Goal: Task Accomplishment & Management: Use online tool/utility

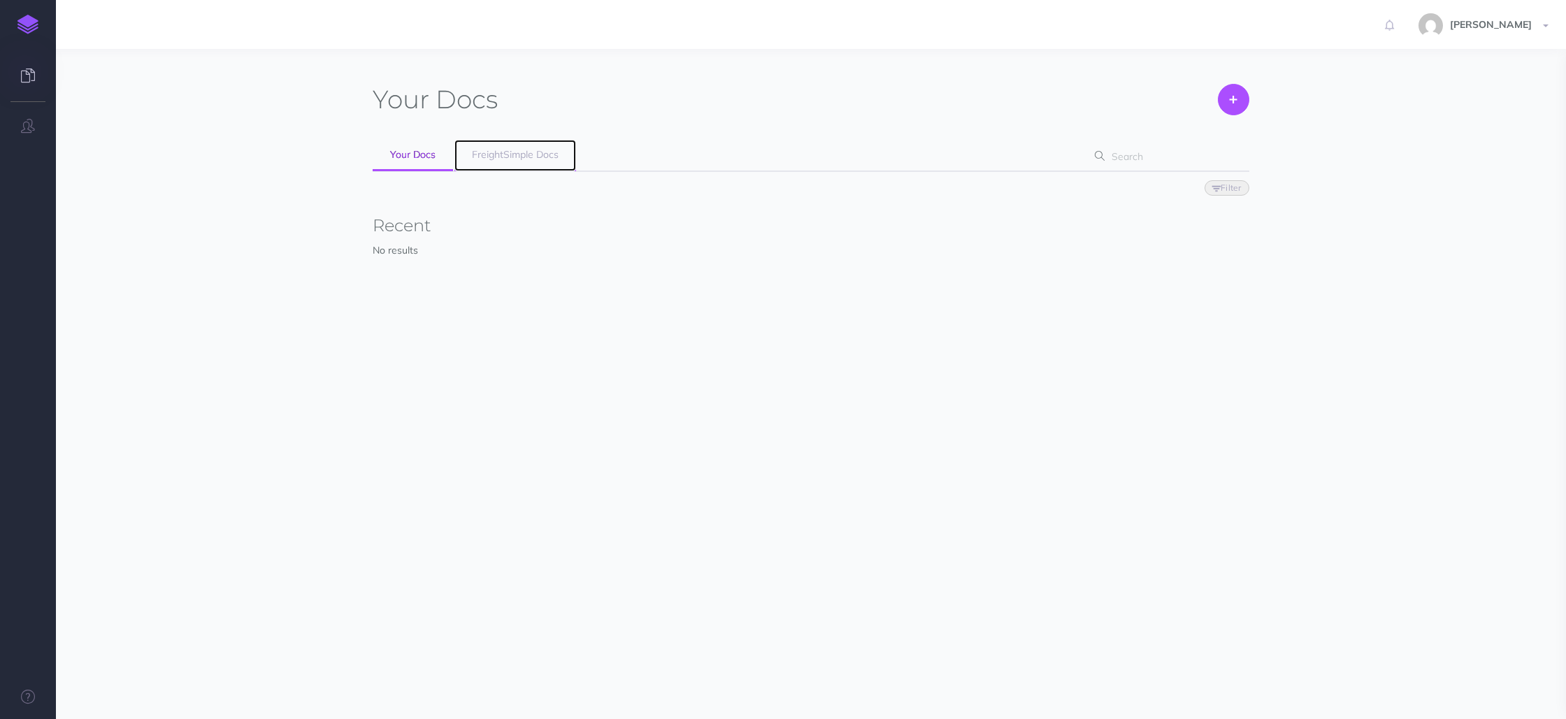
click at [500, 157] on span "FreightSimple Docs" at bounding box center [515, 154] width 87 height 13
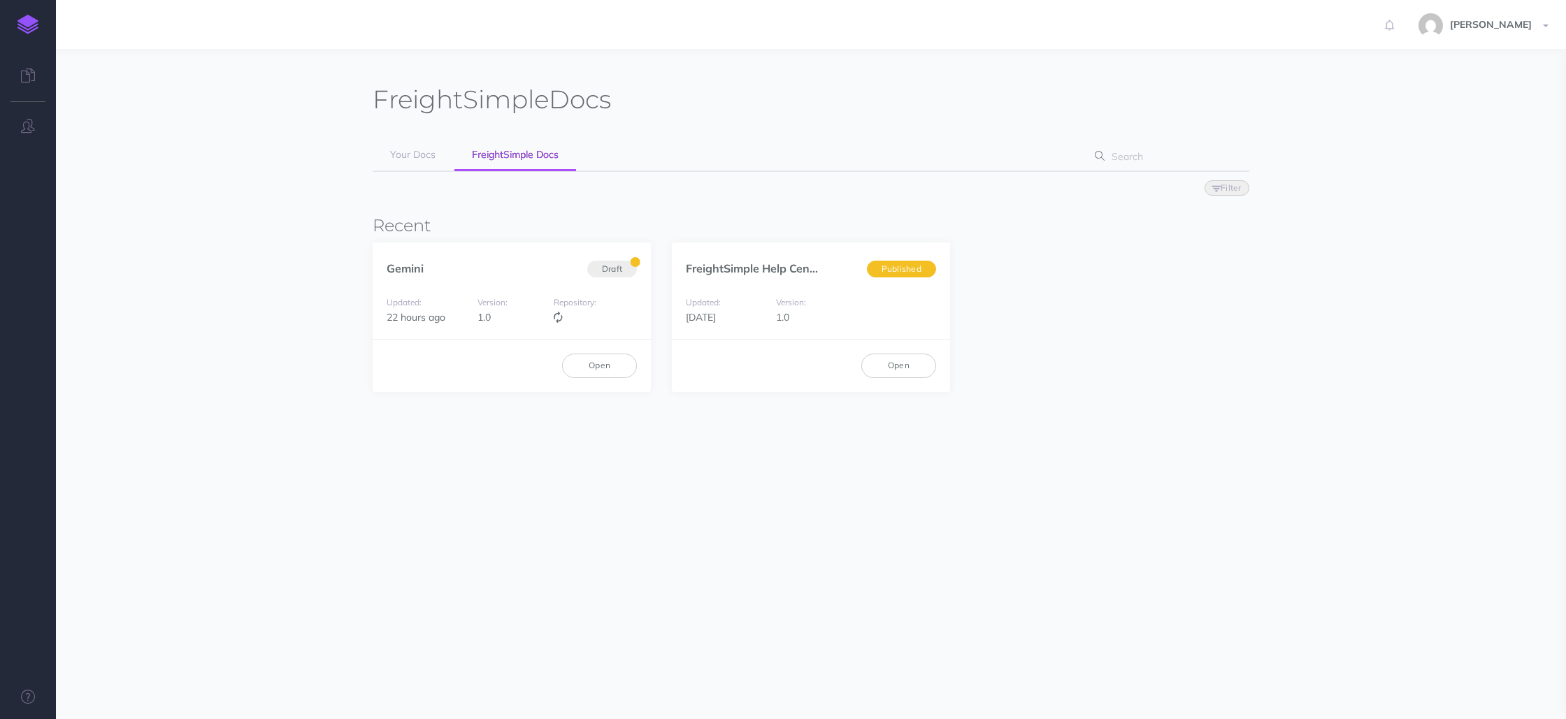
click at [503, 154] on span "FreightSimple Docs" at bounding box center [515, 154] width 87 height 13
click at [607, 369] on link "Open" at bounding box center [599, 366] width 75 height 24
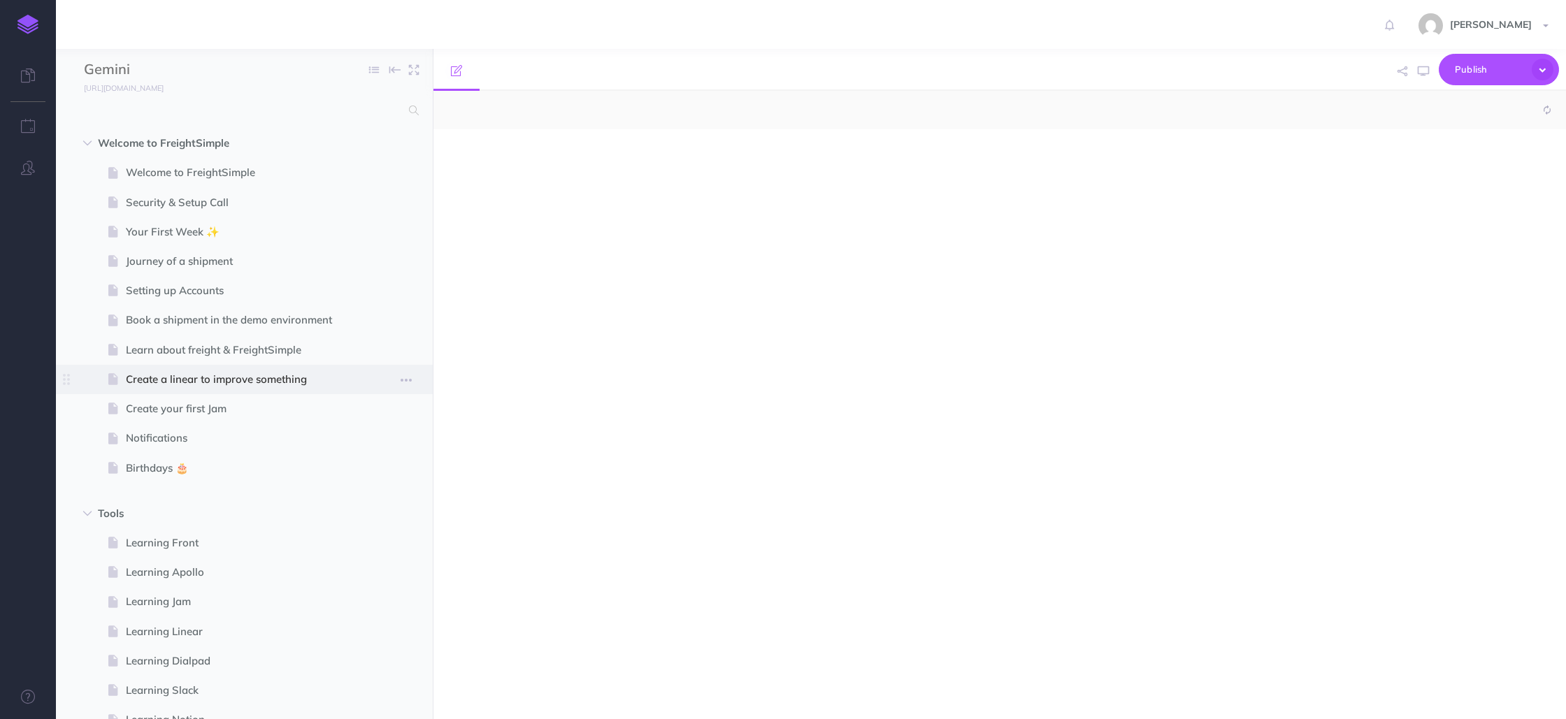
select select "null"
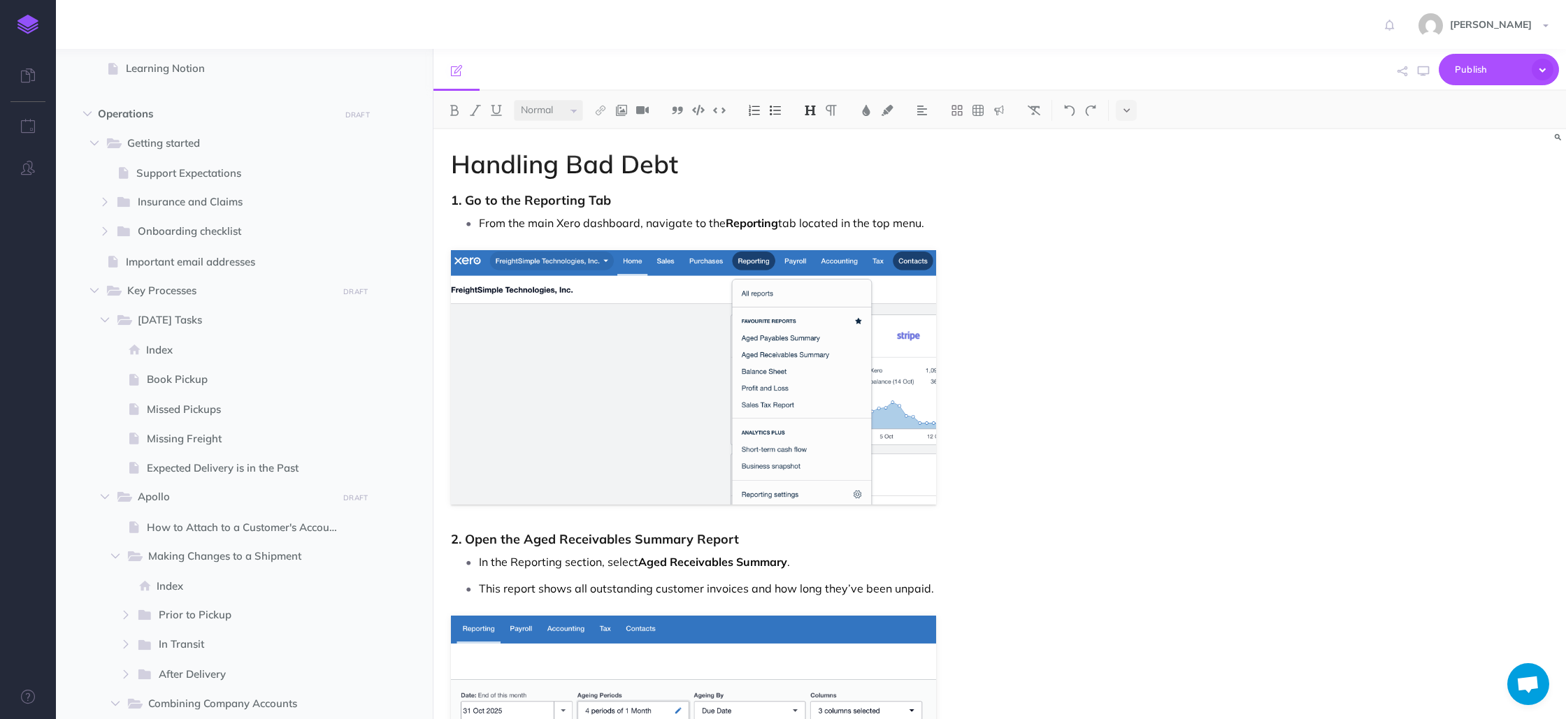
click at [703, 171] on h1 "Handling Bad Debt" at bounding box center [830, 164] width 758 height 28
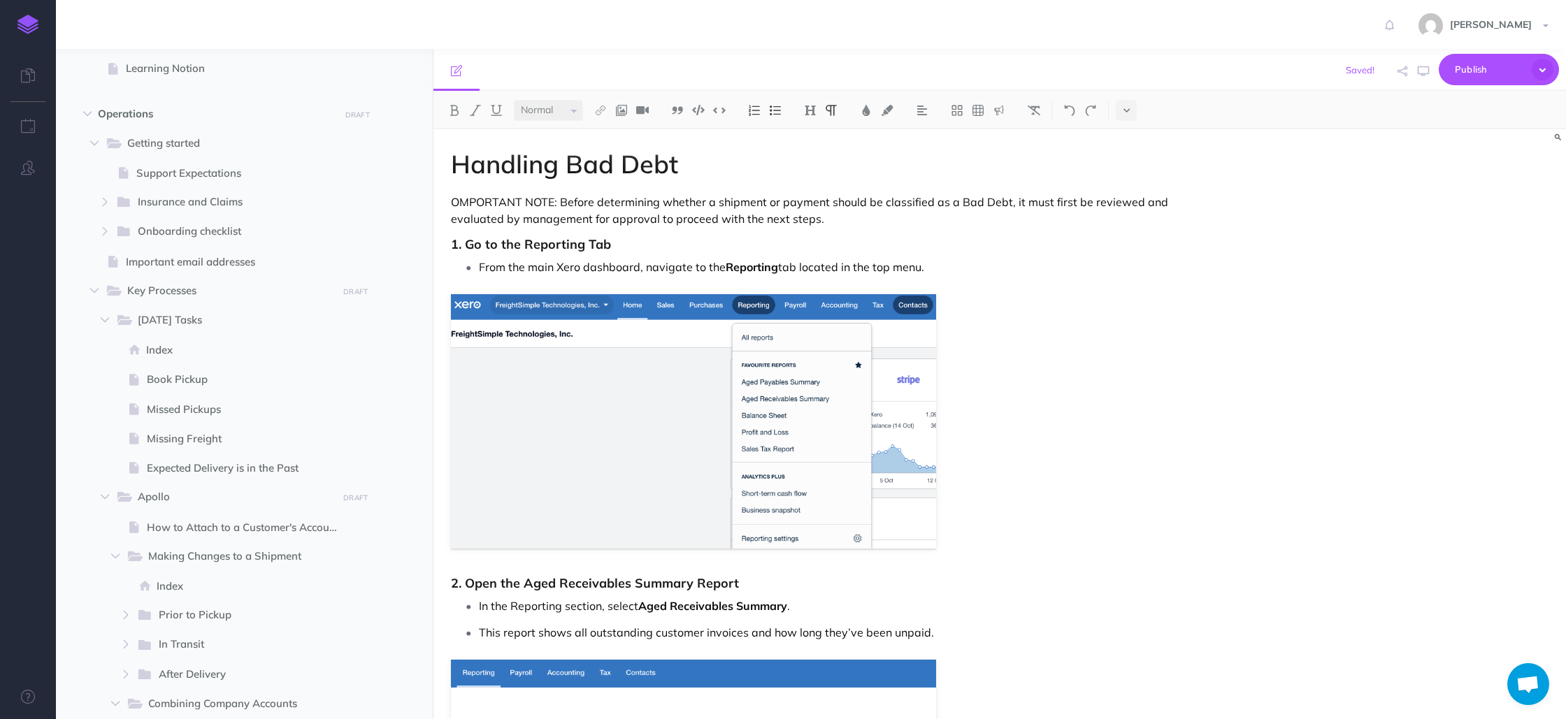
click at [456, 199] on p "OMPORTANT NOTE: Before determining whether a shipment or payment should be clas…" at bounding box center [830, 211] width 758 height 34
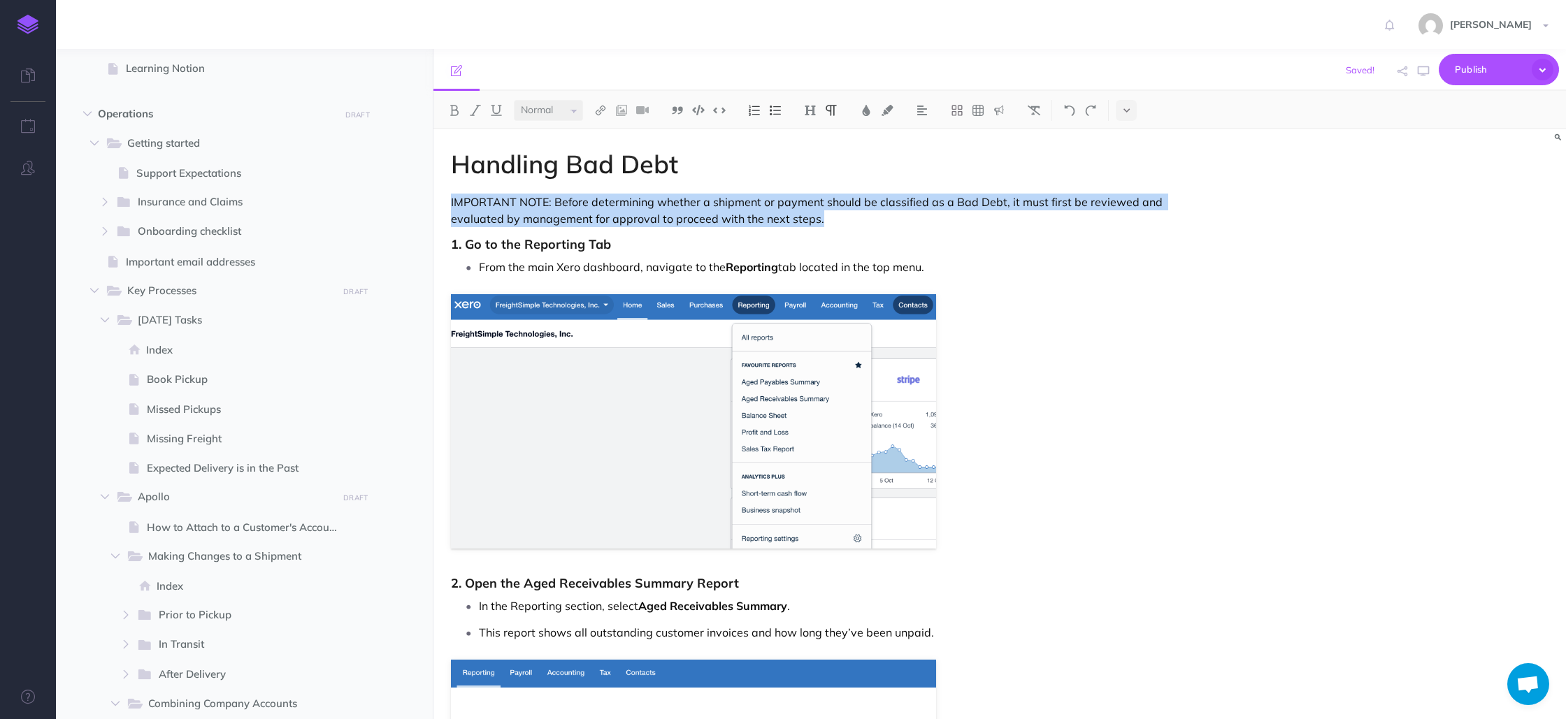
drag, startPoint x: 763, startPoint y: 219, endPoint x: 451, endPoint y: 198, distance: 312.4
click at [473, 108] on img at bounding box center [475, 110] width 13 height 11
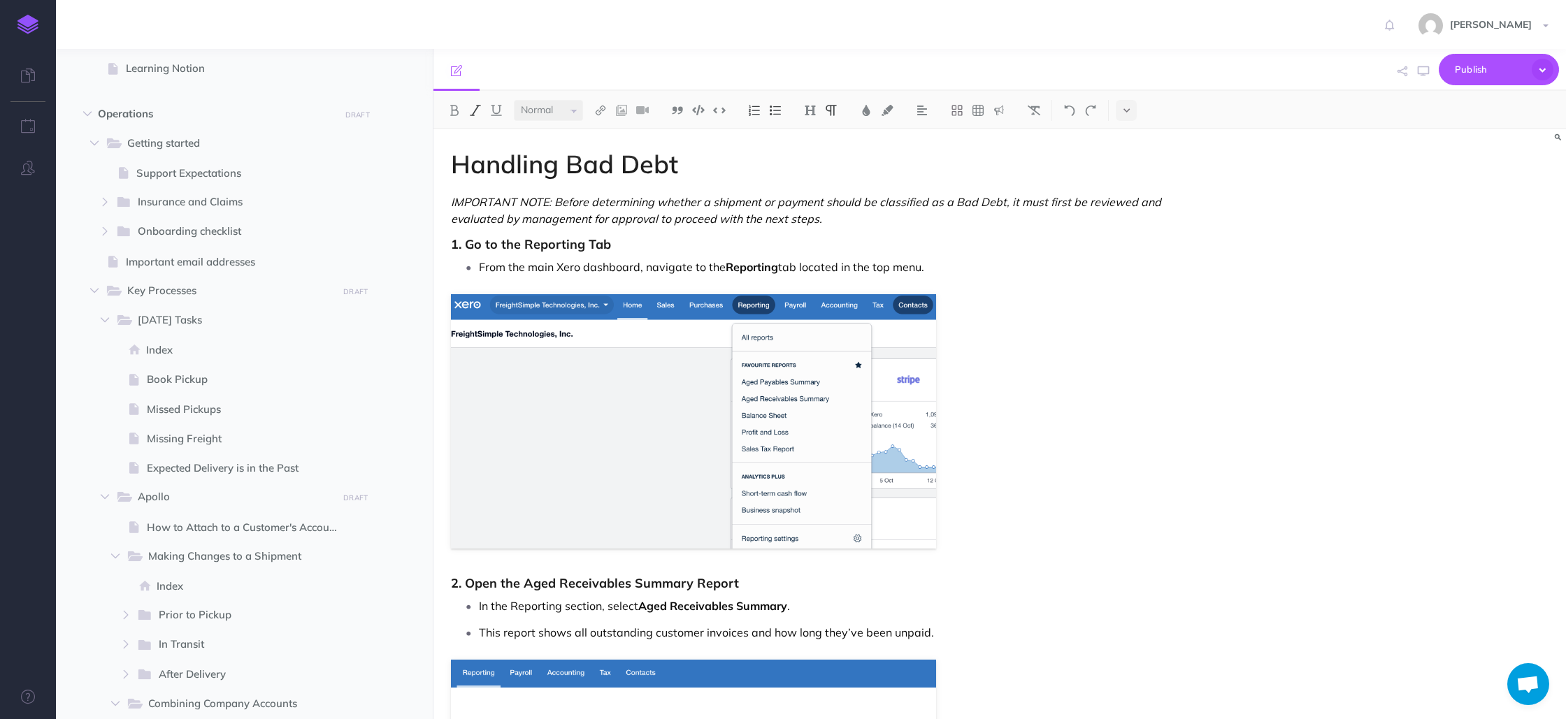
click at [532, 212] on em "IMPORTANT NOTE: Before determining whether a shipment or payment should be clas…" at bounding box center [807, 210] width 713 height 31
drag, startPoint x: 553, startPoint y: 201, endPoint x: 447, endPoint y: 199, distance: 105.6
click at [449, 107] on img at bounding box center [454, 110] width 13 height 11
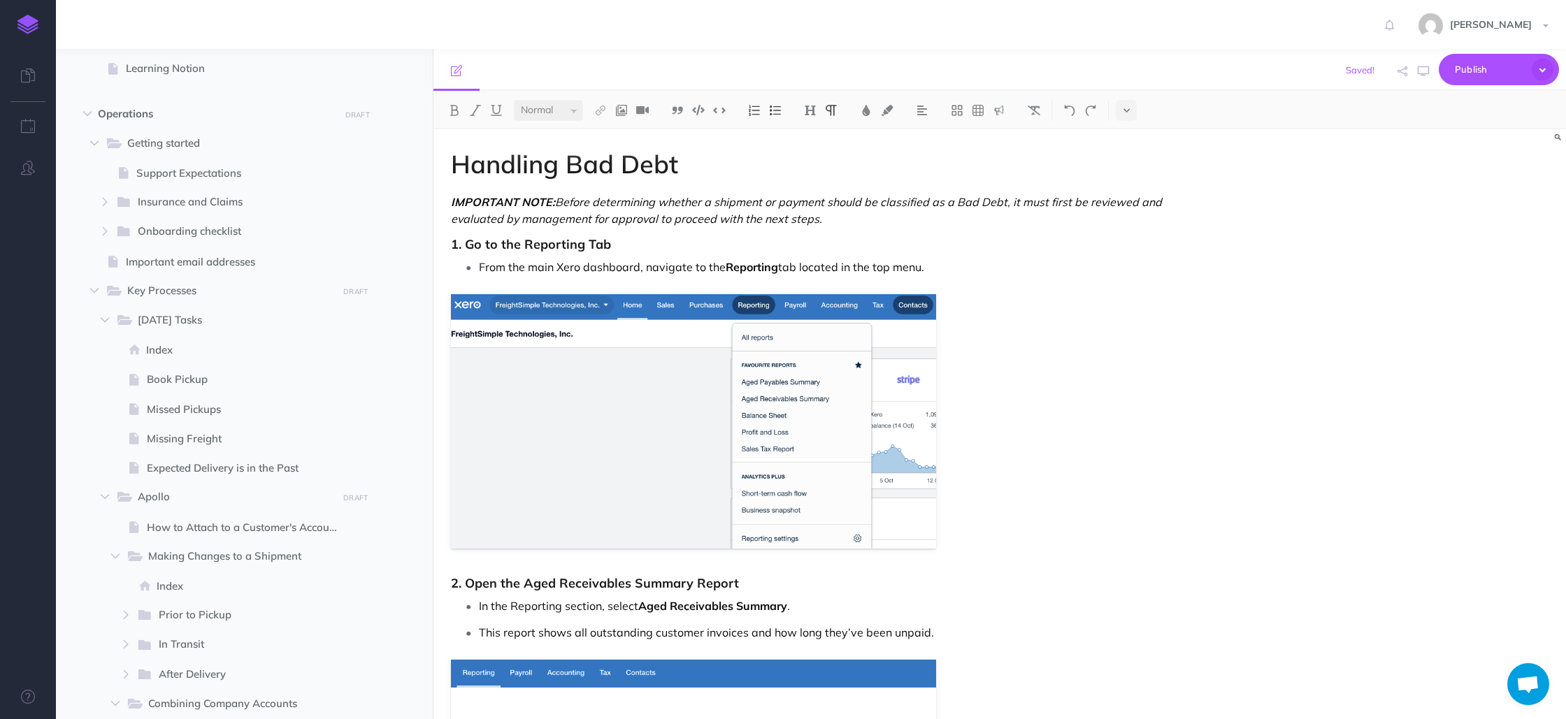
click at [835, 218] on p "IMPORTANT NOTE: Before determining whether a shipment or payment should be clas…" at bounding box center [830, 211] width 758 height 34
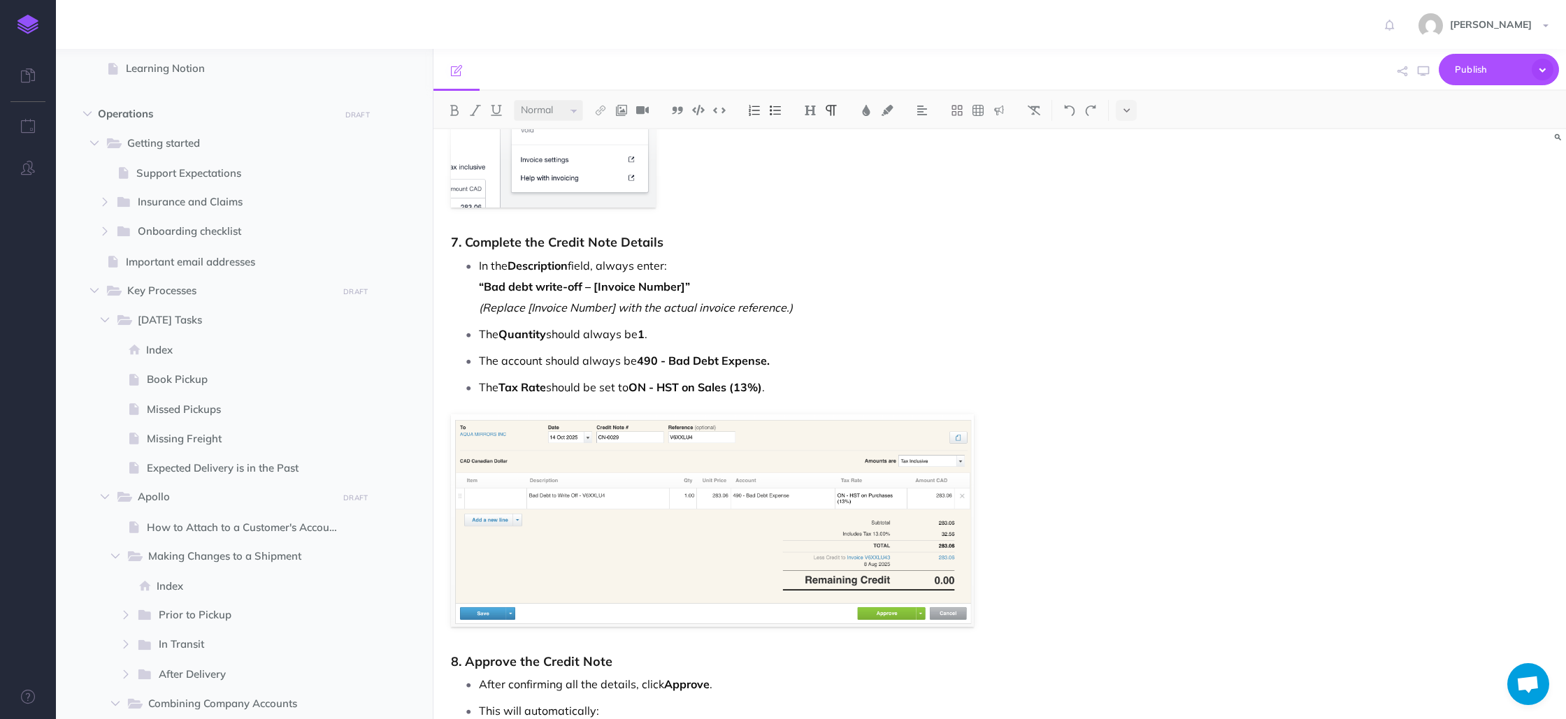
scroll to position [2169, 0]
drag, startPoint x: 800, startPoint y: 393, endPoint x: 551, endPoint y: 393, distance: 248.1
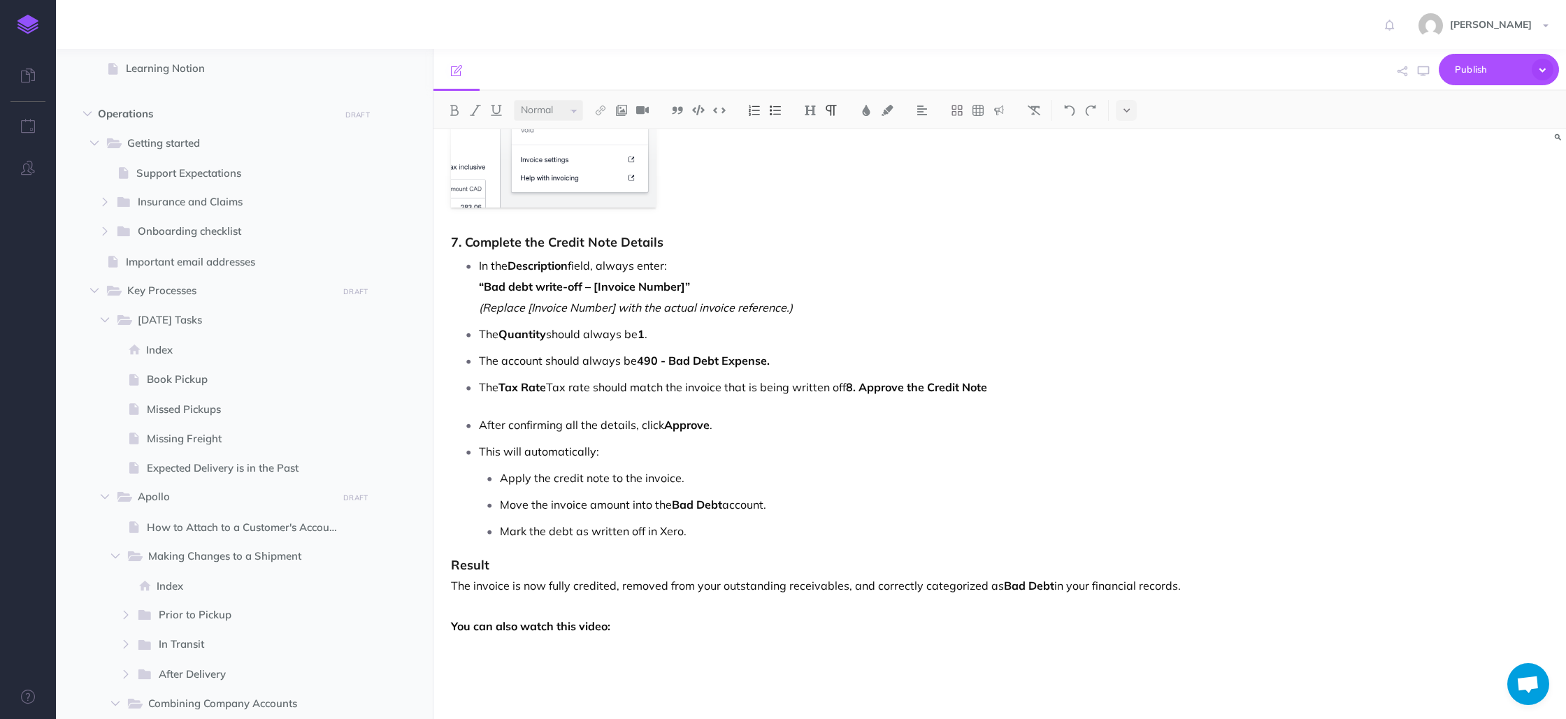
click at [599, 389] on p "The Tax Rate Tax rate should match the invoice that is being written off 8. App…" at bounding box center [844, 387] width 730 height 21
click at [805, 387] on strong "8. Approve the Credit Note" at bounding box center [869, 387] width 141 height 14
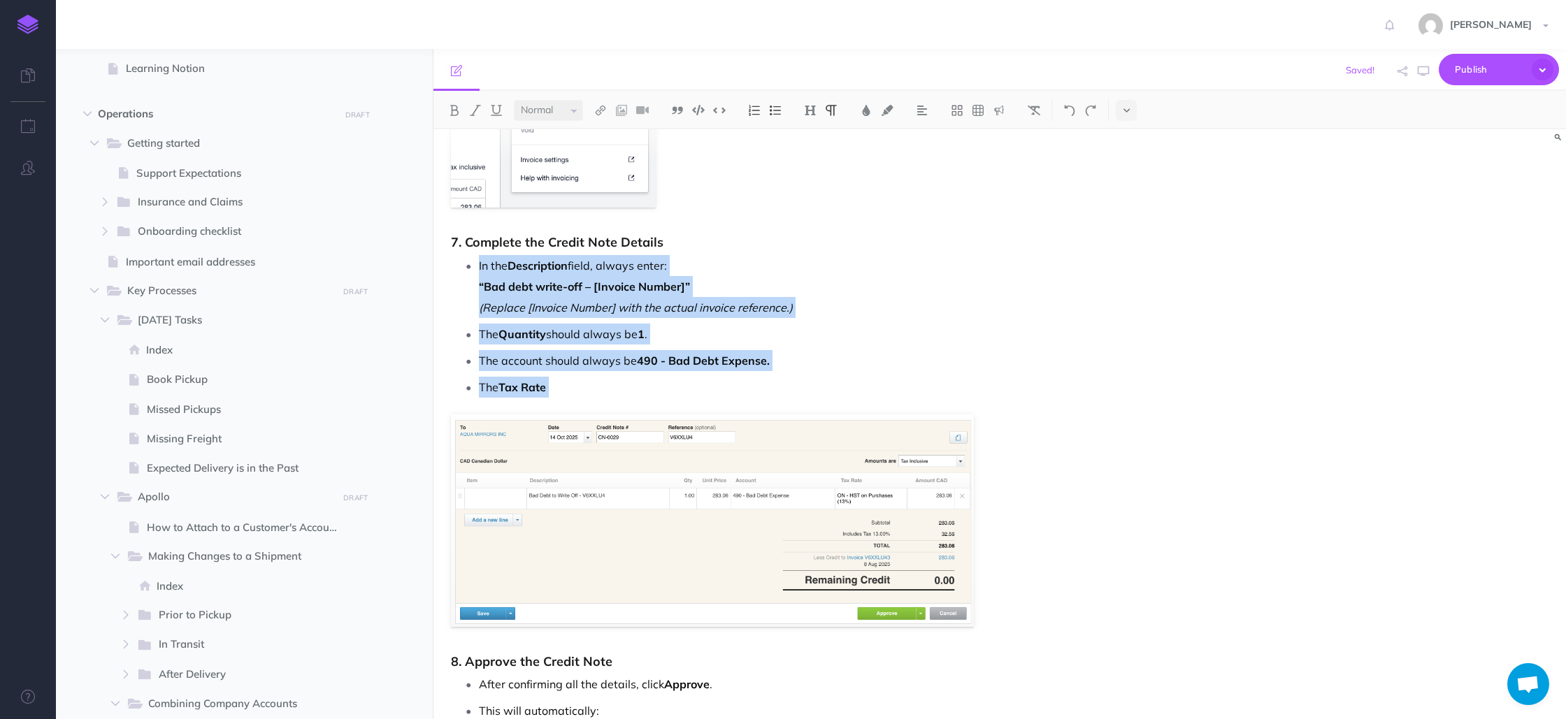
click at [569, 387] on p "The Tax Rate" at bounding box center [844, 387] width 730 height 21
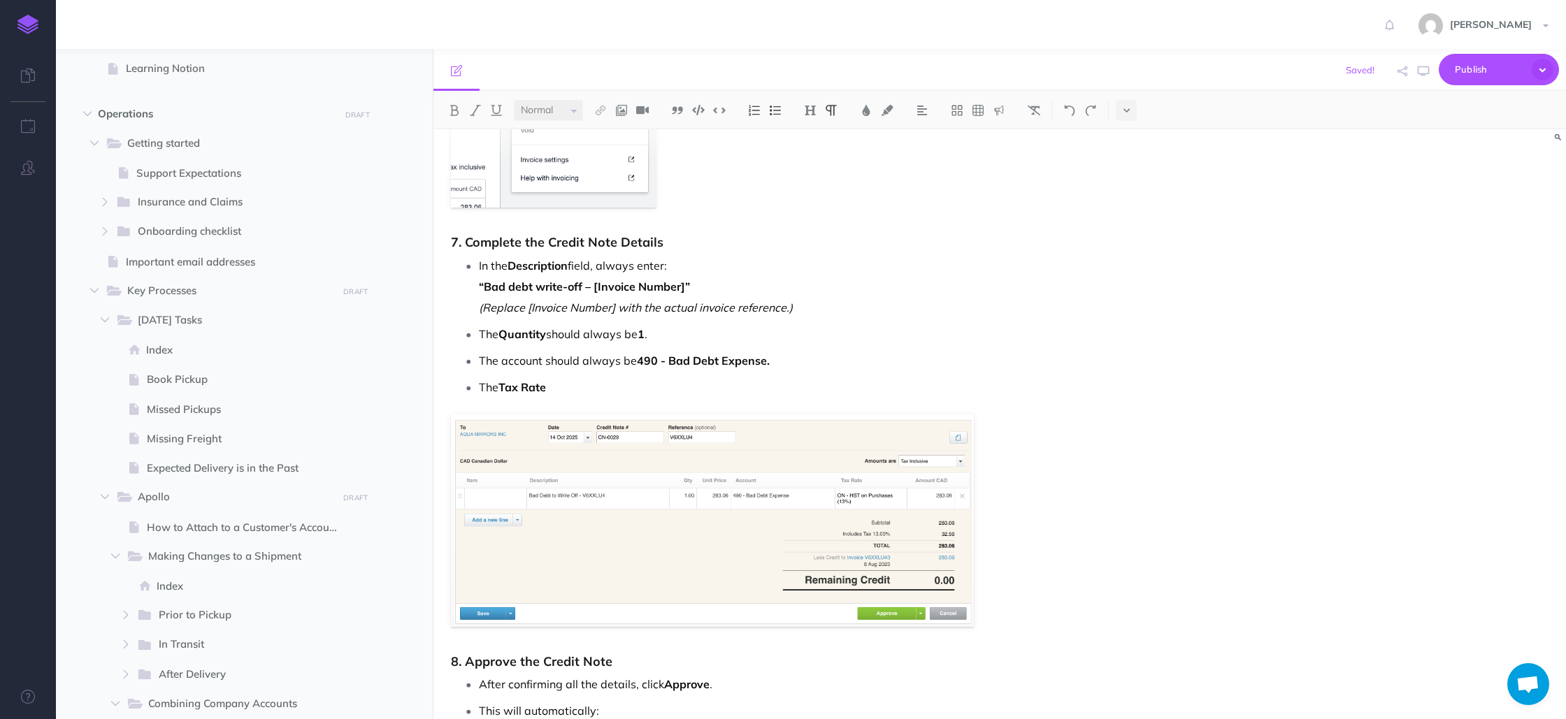
drag, startPoint x: 658, startPoint y: 390, endPoint x: 652, endPoint y: 396, distance: 7.9
click at [656, 392] on p "The Tax Rate" at bounding box center [844, 387] width 730 height 21
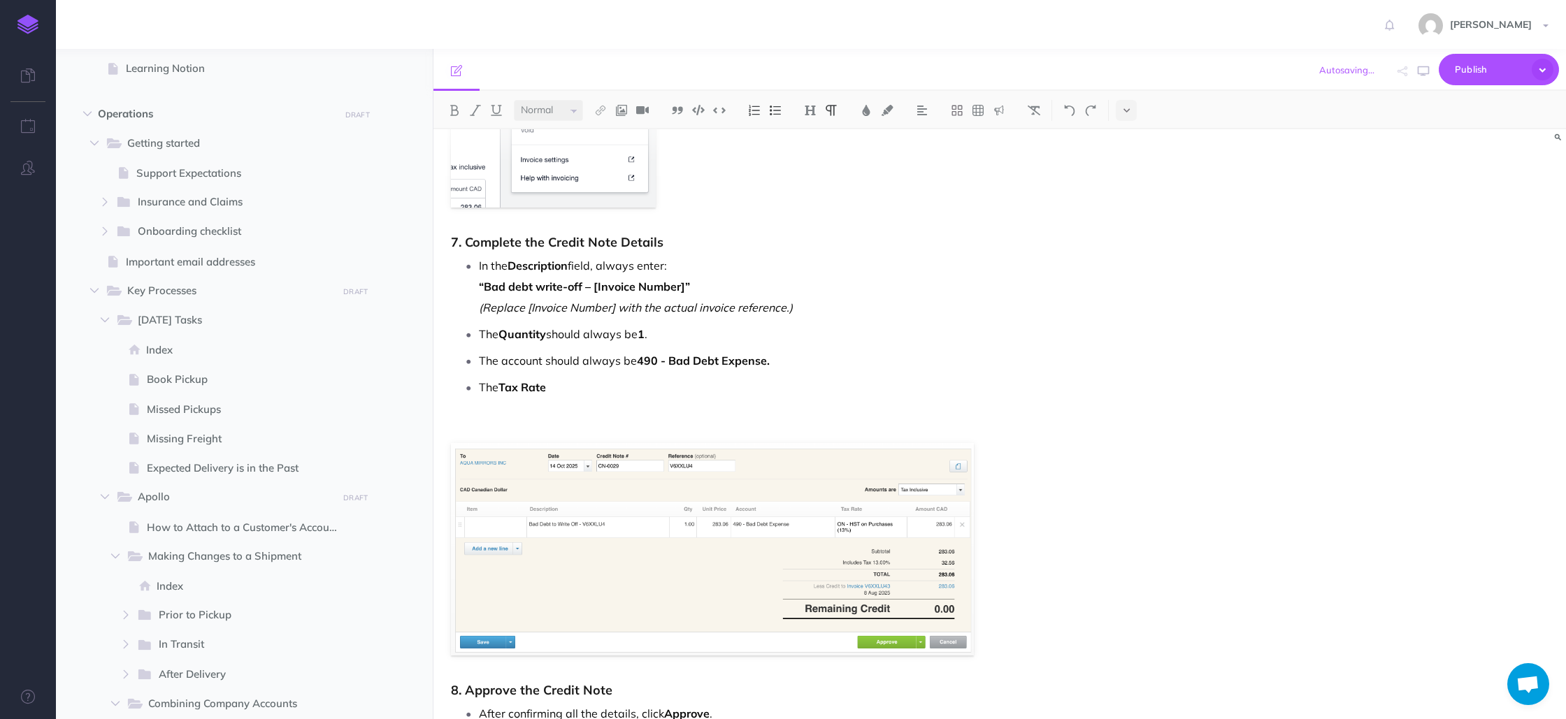
click at [596, 390] on p "The Tax Rate" at bounding box center [844, 387] width 730 height 21
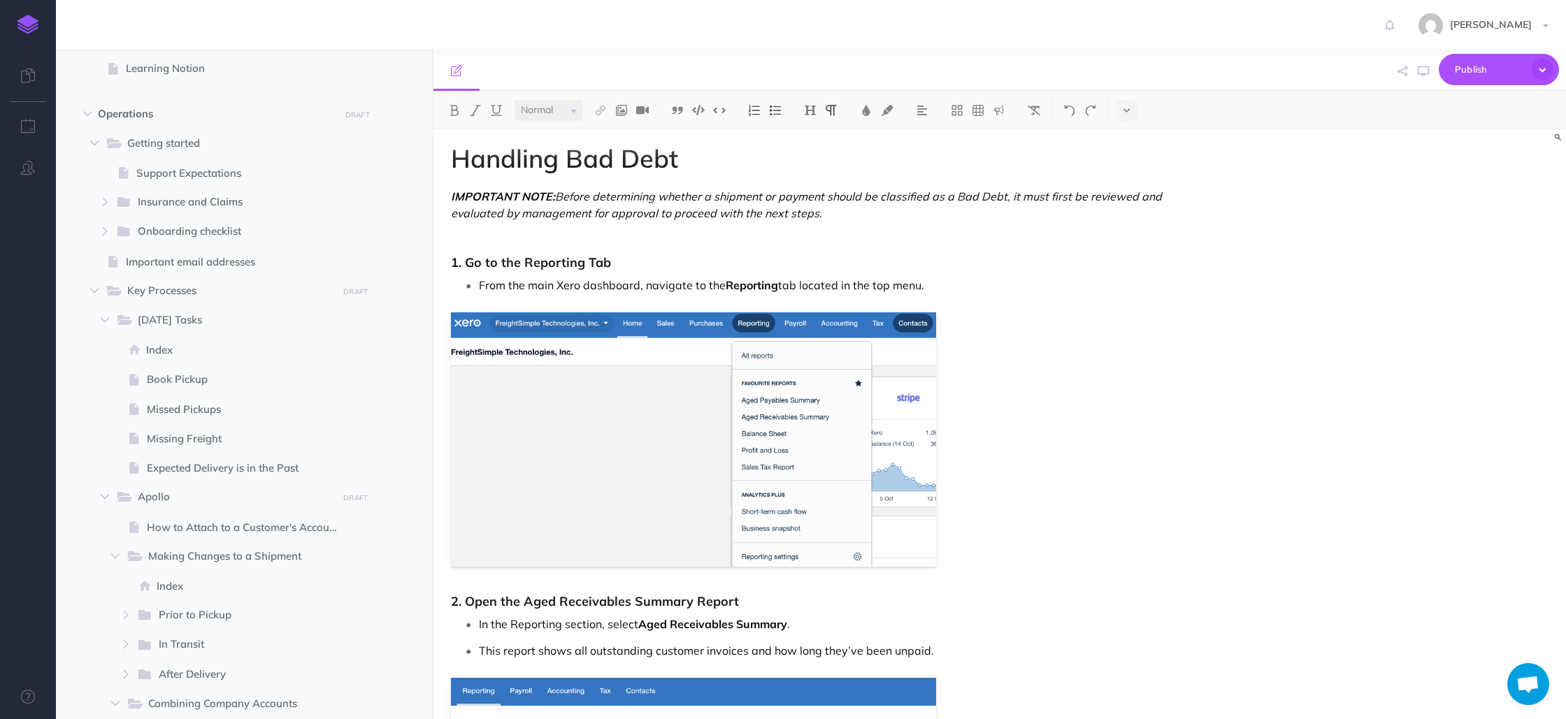
scroll to position [0, 0]
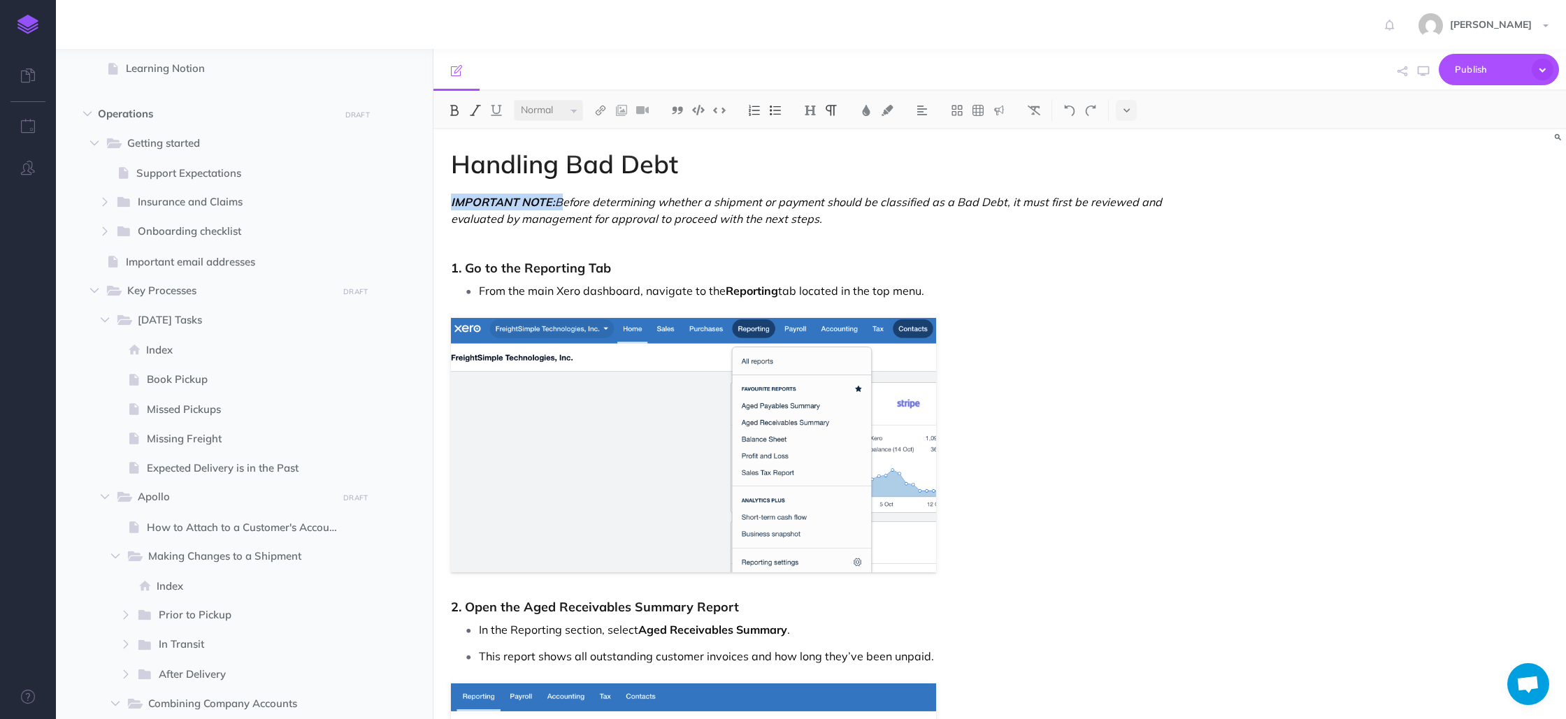
drag, startPoint x: 556, startPoint y: 203, endPoint x: 449, endPoint y: 201, distance: 107.0
click at [869, 113] on img at bounding box center [866, 110] width 13 height 11
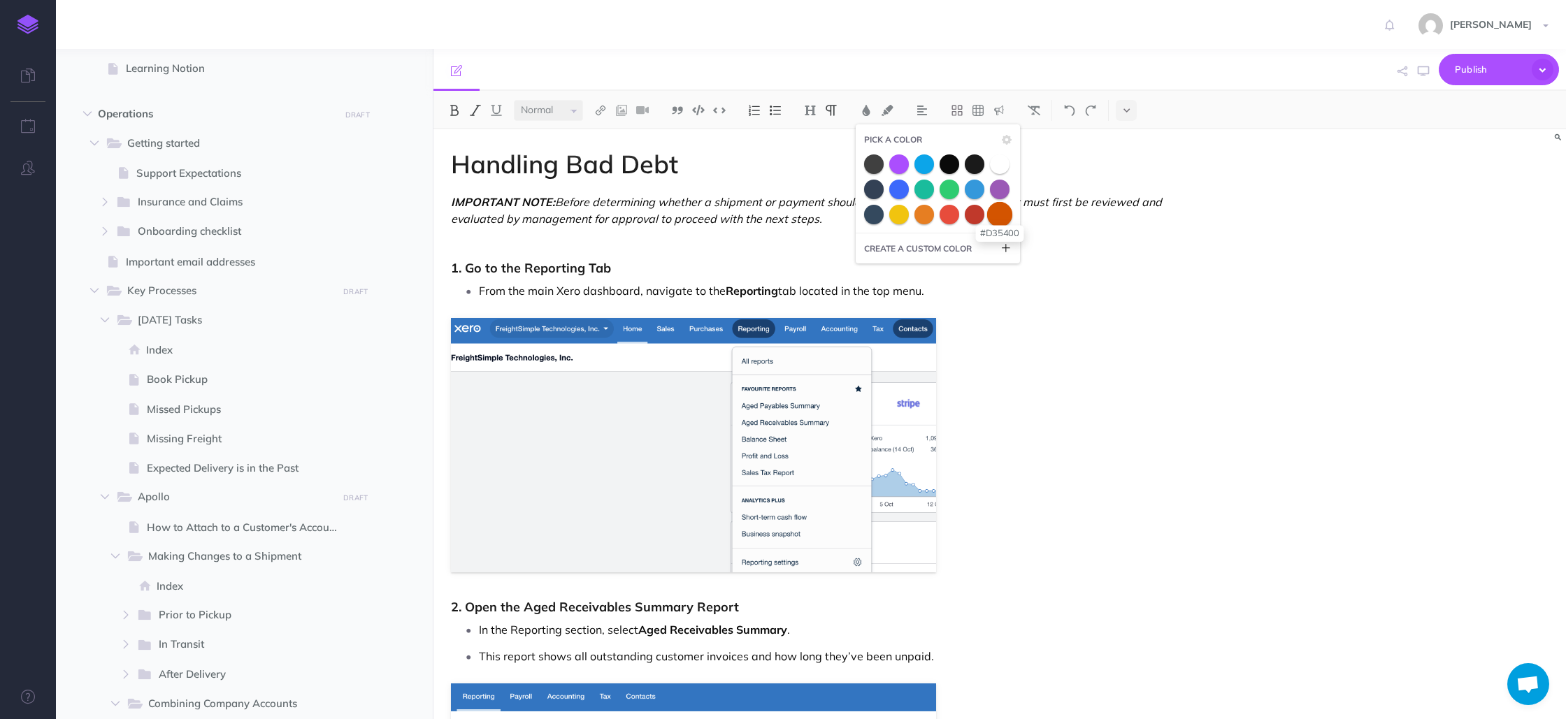
click at [1007, 215] on span at bounding box center [999, 213] width 25 height 25
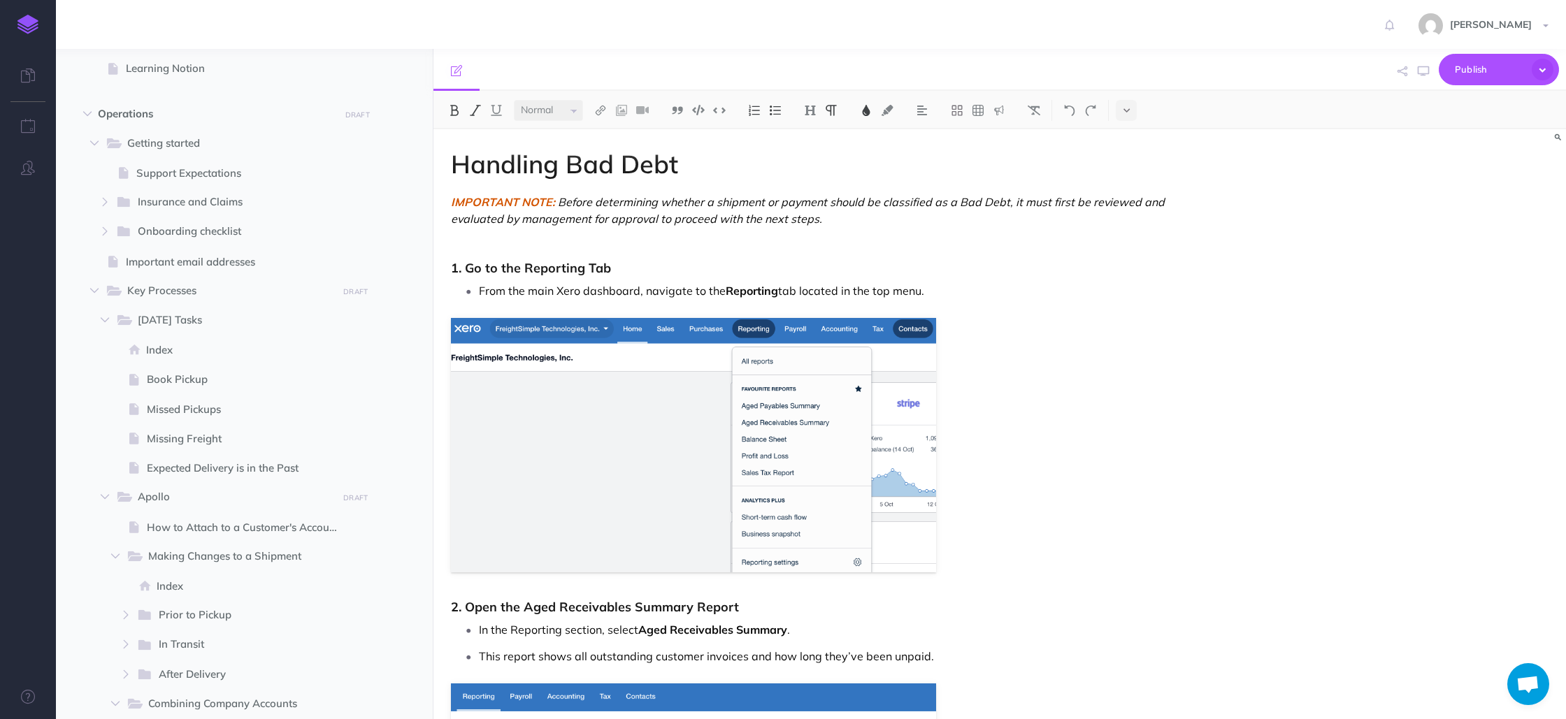
click at [1053, 283] on p "From the main Xero dashboard, navigate to the Reporting tab located in the top …" at bounding box center [844, 290] width 730 height 21
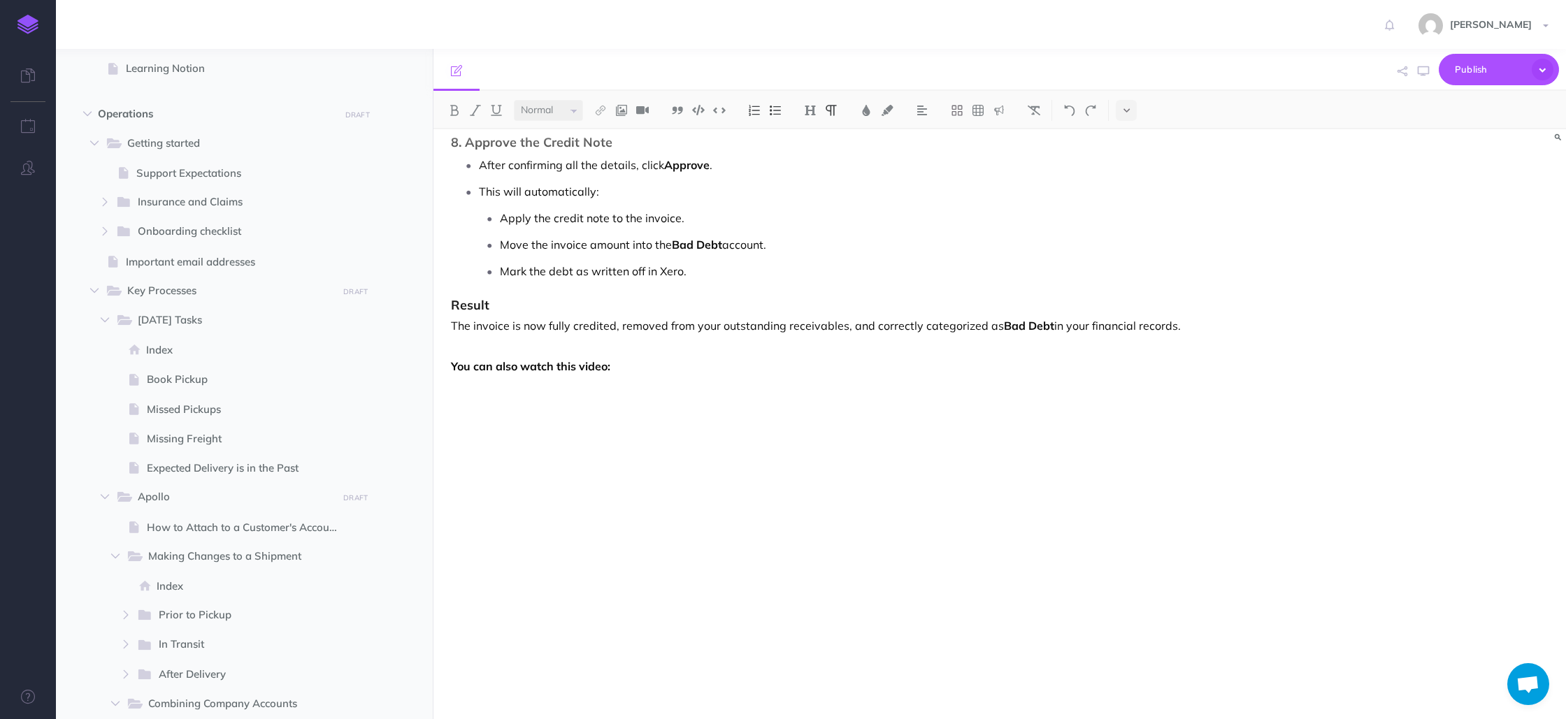
scroll to position [2784, 0]
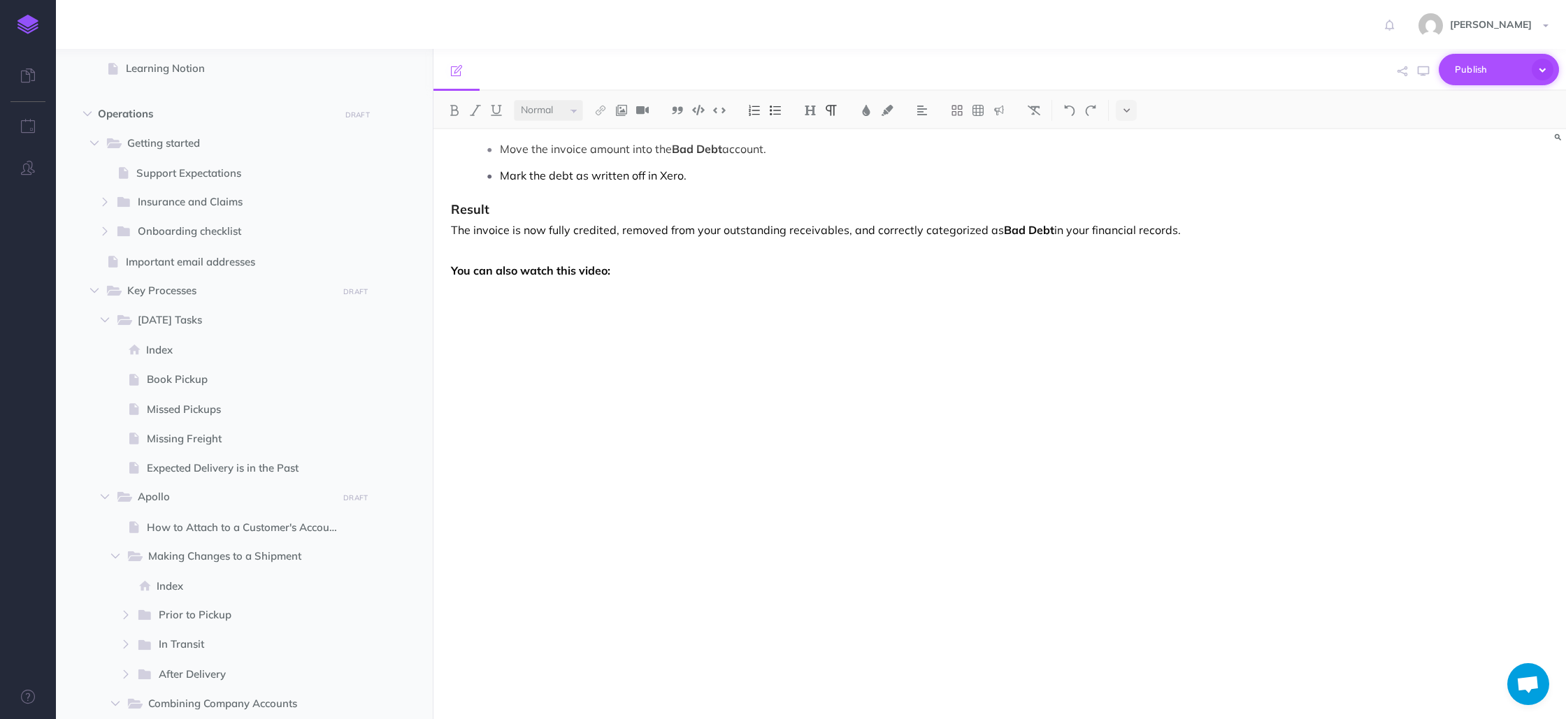
click at [1477, 73] on span "Publish" at bounding box center [1490, 70] width 70 height 22
click at [1415, 405] on div "Handling Bad Debt IMPORTANT NOTE: Before determining whether a shipment or paym…" at bounding box center [999, 424] width 1132 height 590
